Goal: Information Seeking & Learning: Learn about a topic

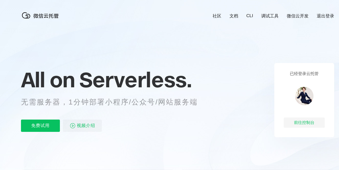
scroll to position [0, 910]
click at [268, 15] on link "调试工具" at bounding box center [269, 16] width 17 height 6
click at [44, 124] on p "免费试用" at bounding box center [40, 126] width 39 height 12
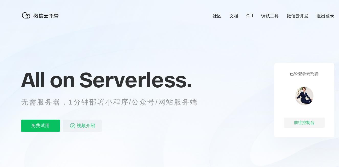
scroll to position [0, 910]
click at [248, 16] on link "CLI" at bounding box center [250, 15] width 7 height 5
click at [296, 15] on link "微信云开发" at bounding box center [298, 16] width 22 height 6
